Goal: Task Accomplishment & Management: Use online tool/utility

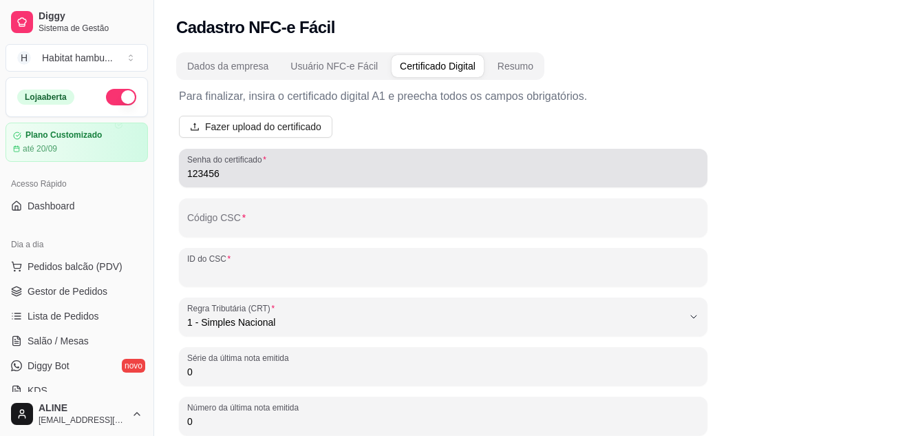
select select "1"
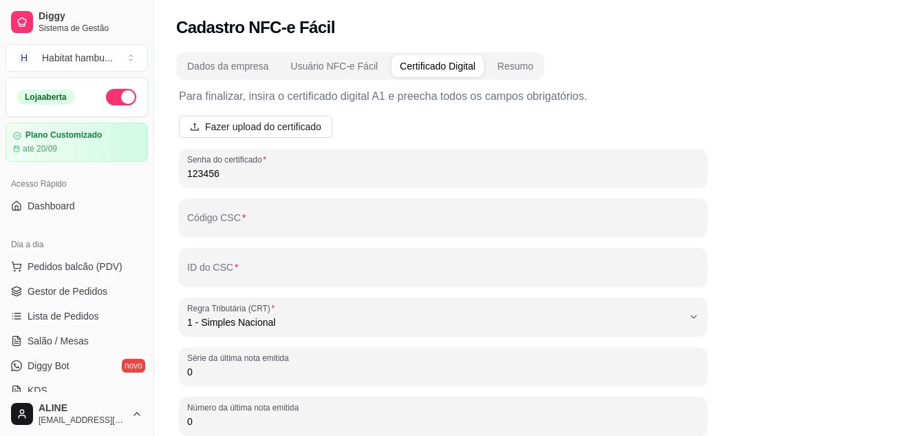
drag, startPoint x: 228, startPoint y: 258, endPoint x: 207, endPoint y: 247, distance: 23.4
click at [206, 246] on div "Para finalizar, insira o certificado digital A1 e preecha todos os campos obrig…" at bounding box center [443, 280] width 529 height 385
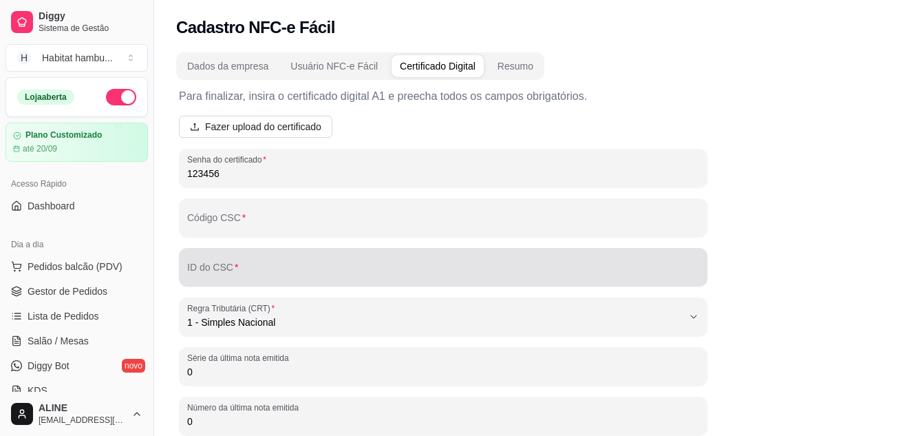
click at [226, 268] on input "ID do CSC" at bounding box center [443, 273] width 512 height 14
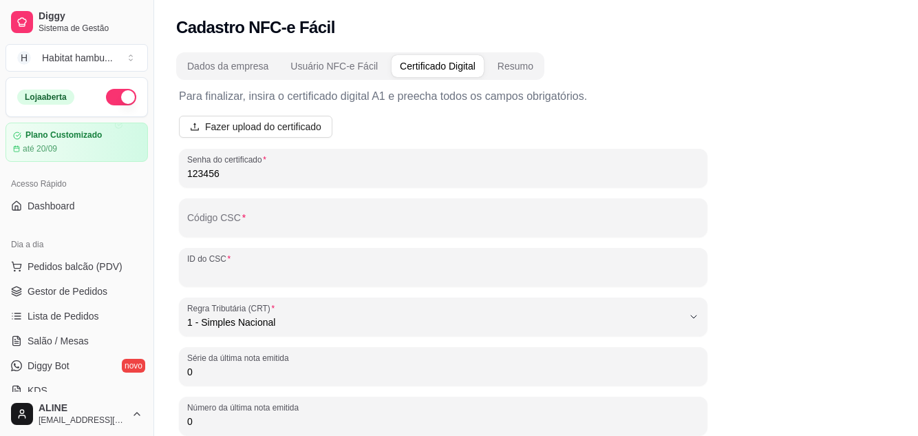
click at [226, 248] on div "ID do CSC" at bounding box center [443, 267] width 529 height 39
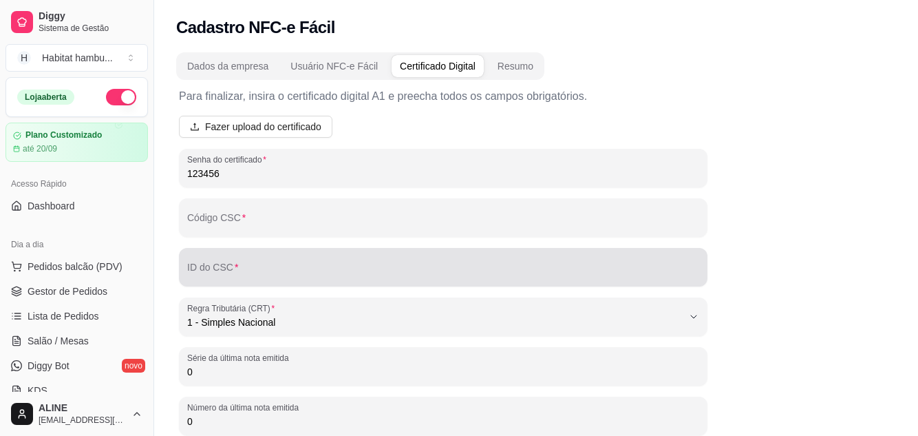
click at [226, 260] on div "ID do CSC" at bounding box center [443, 267] width 529 height 39
drag, startPoint x: 227, startPoint y: 260, endPoint x: 205, endPoint y: 260, distance: 22.0
click at [205, 260] on div "ID do CSC" at bounding box center [443, 267] width 529 height 39
drag, startPoint x: 184, startPoint y: 259, endPoint x: 222, endPoint y: 262, distance: 37.3
click at [222, 262] on div "ID do CSC" at bounding box center [443, 267] width 529 height 39
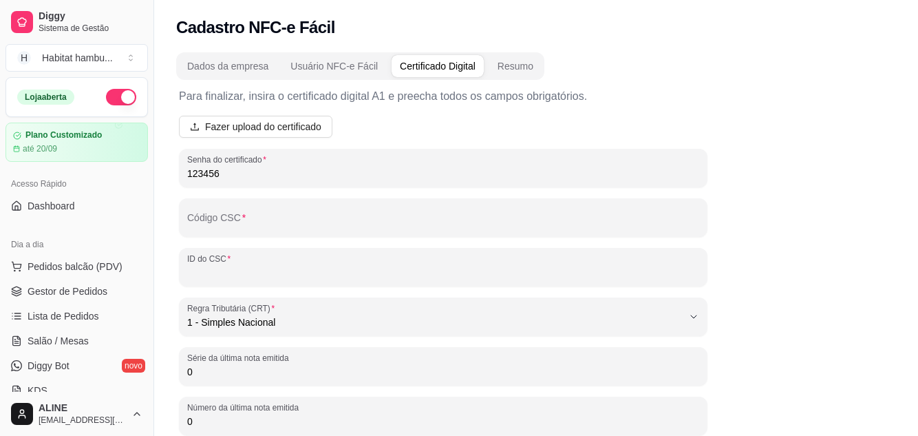
click at [222, 262] on div "ID do CSC" at bounding box center [443, 267] width 529 height 39
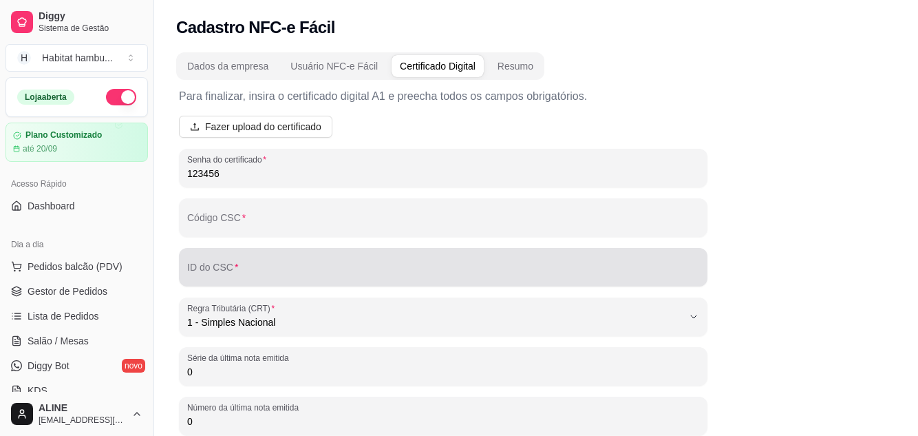
click at [222, 262] on div "ID do CSC" at bounding box center [443, 267] width 529 height 39
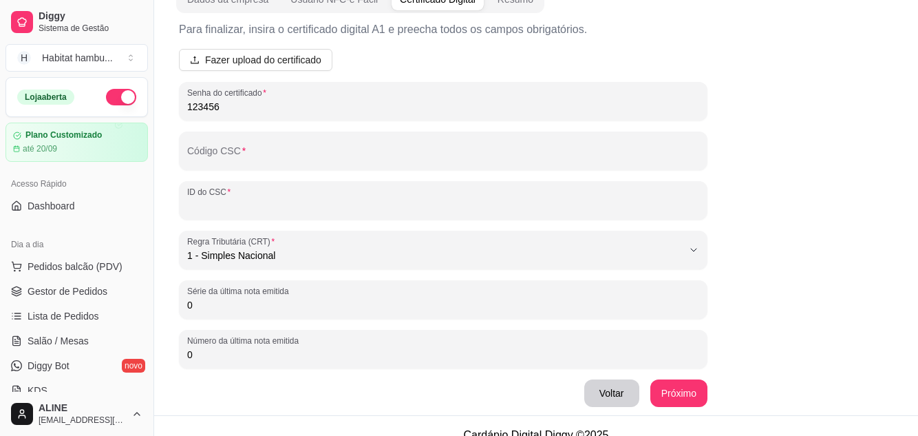
scroll to position [85, 0]
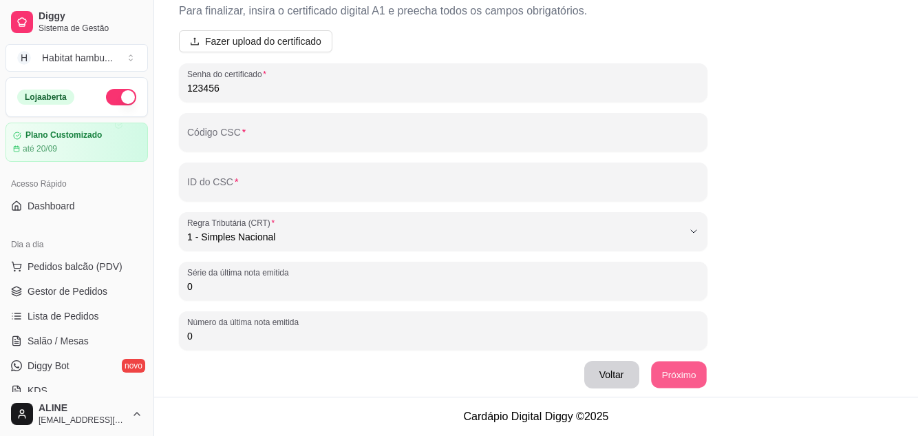
click at [677, 379] on button "Próximo" at bounding box center [679, 374] width 56 height 27
click at [282, 36] on span "Fazer upload do certificado" at bounding box center [263, 41] width 116 height 15
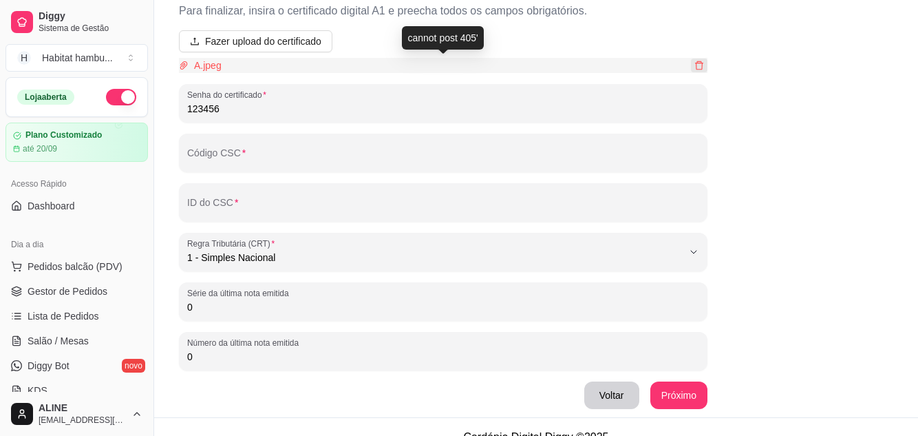
click at [701, 65] on icon "delete" at bounding box center [699, 66] width 10 height 10
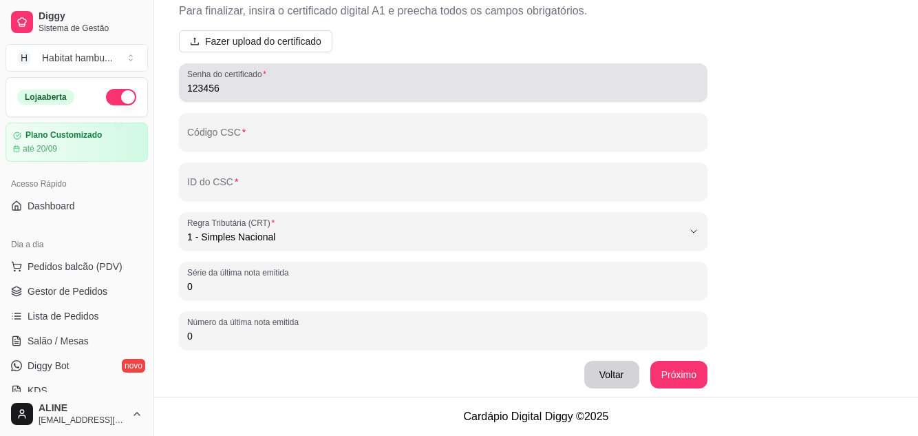
click at [701, 65] on div "Senha do certificado 123456" at bounding box center [443, 82] width 529 height 39
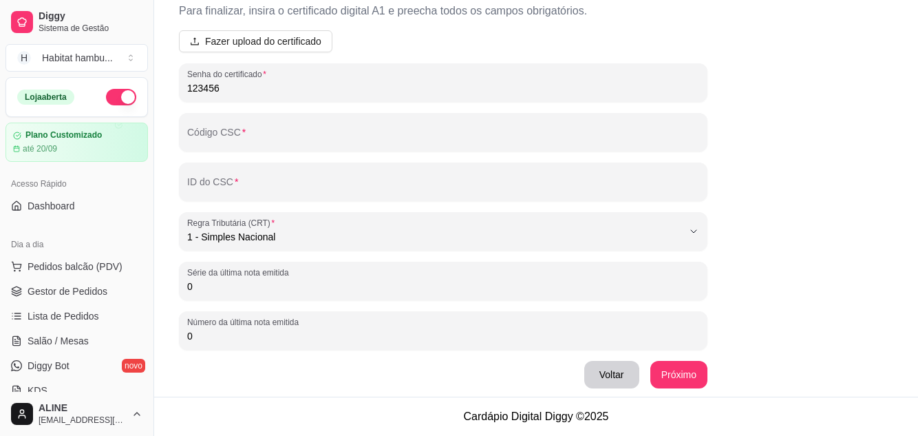
drag, startPoint x: 226, startPoint y: 84, endPoint x: 181, endPoint y: 107, distance: 50.5
click at [181, 107] on div "Para finalizar, insira o certificado digital A1 e preecha todos os campos obrig…" at bounding box center [443, 195] width 529 height 385
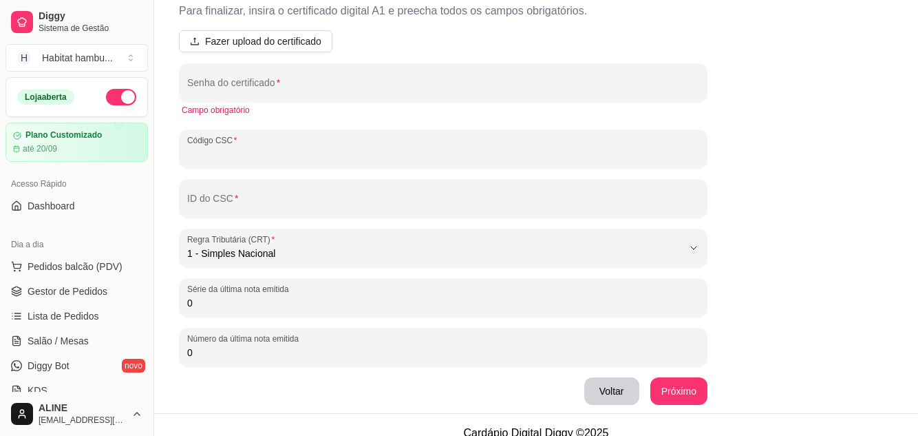
click at [542, 153] on input "Código CSC" at bounding box center [443, 154] width 512 height 14
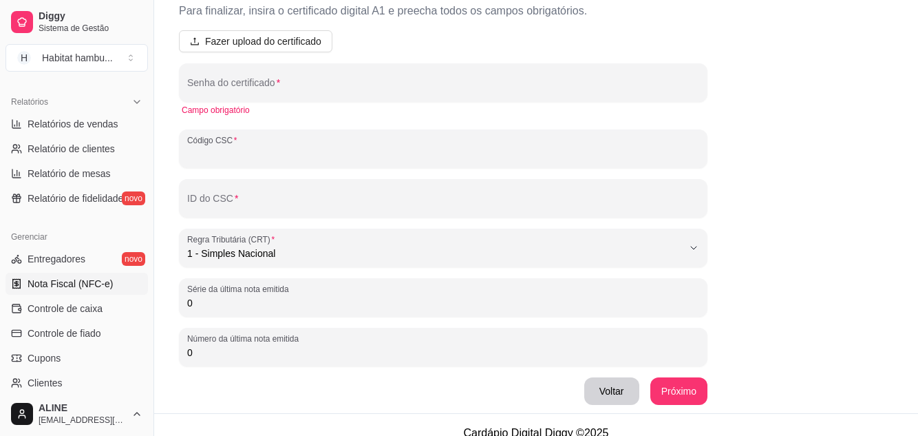
scroll to position [410, 0]
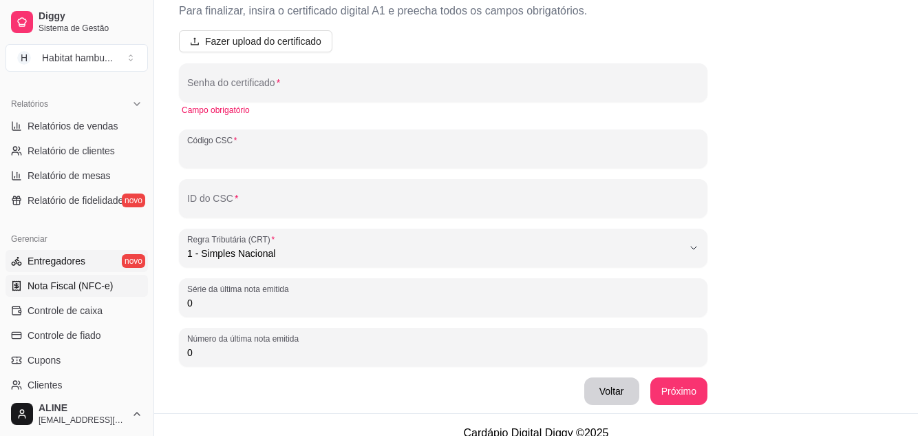
click at [63, 263] on span "Entregadores" at bounding box center [57, 261] width 58 height 14
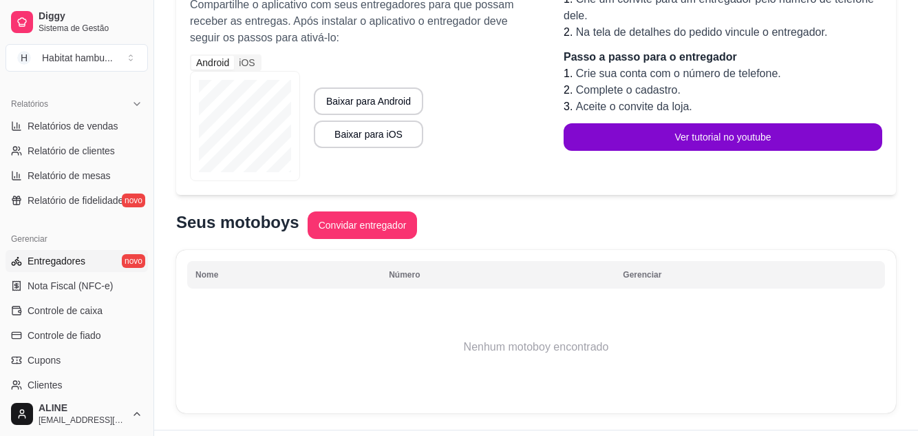
scroll to position [200, 0]
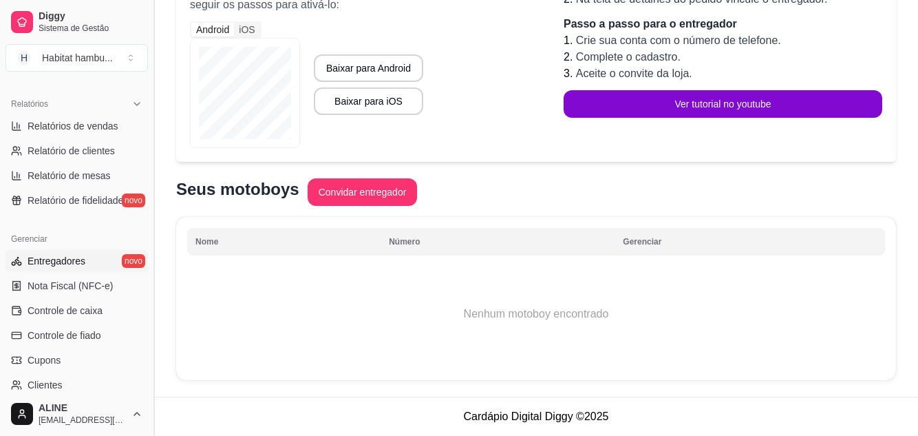
drag, startPoint x: 149, startPoint y: 286, endPoint x: 153, endPoint y: 310, distance: 24.6
click at [153, 310] on button "Toggle Sidebar" at bounding box center [153, 218] width 11 height 436
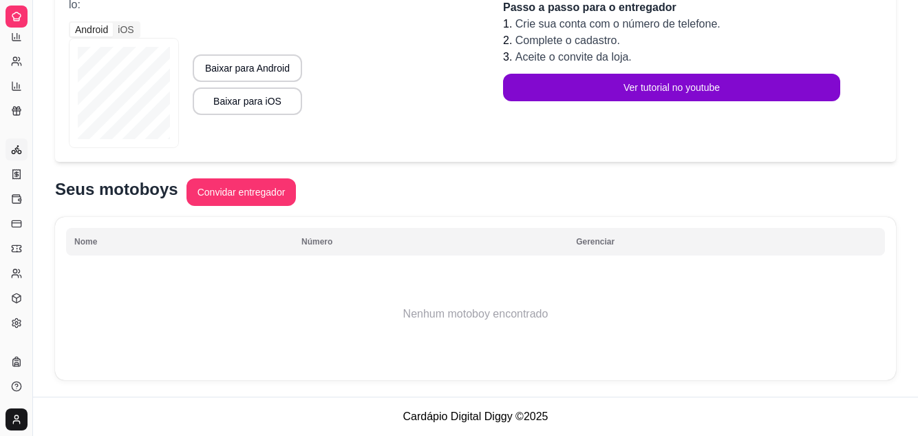
scroll to position [276, 0]
click at [32, 189] on button "Toggle Sidebar" at bounding box center [32, 218] width 11 height 436
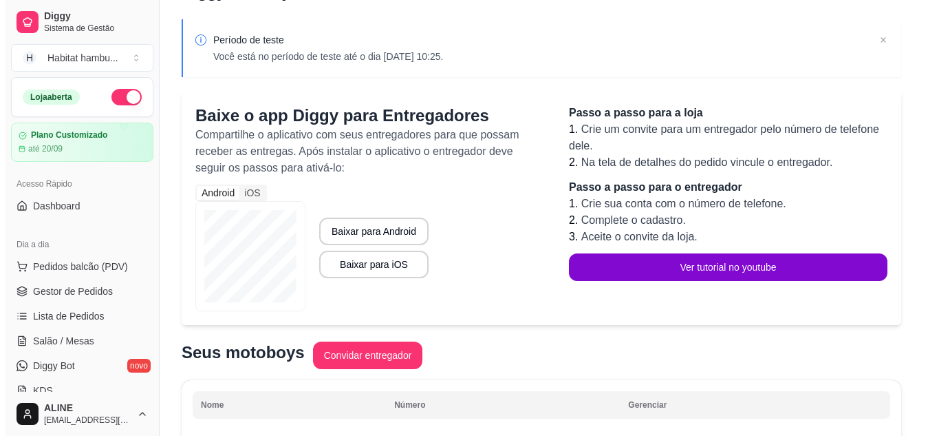
scroll to position [0, 0]
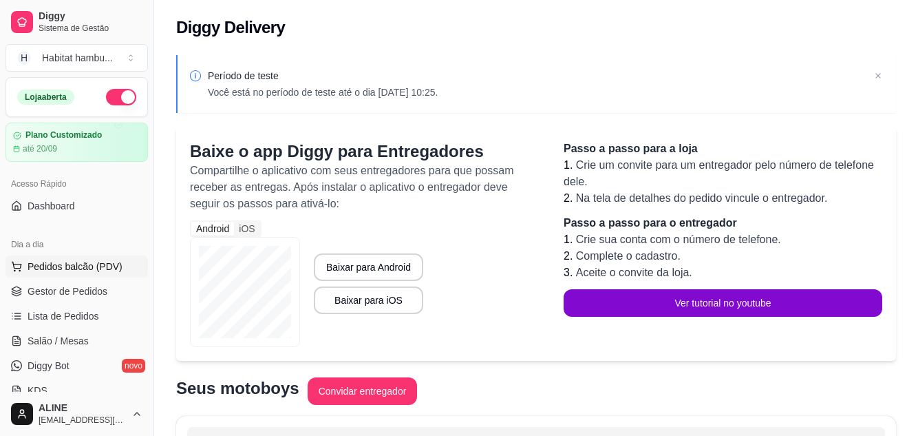
click at [92, 269] on span "Pedidos balcão (PDV)" at bounding box center [75, 266] width 95 height 14
